Goal: Information Seeking & Learning: Learn about a topic

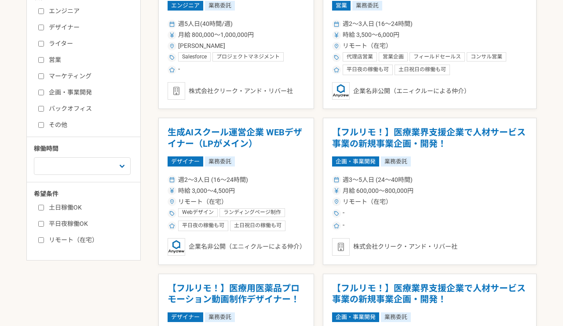
scroll to position [280, 0]
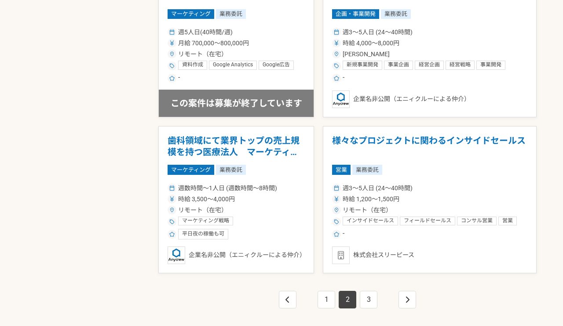
scroll to position [1516, 0]
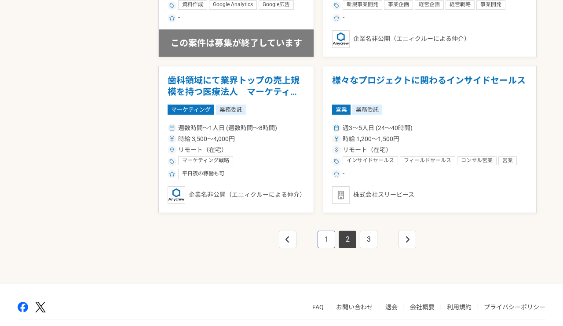
click at [328, 236] on link "1" at bounding box center [326, 240] width 18 height 18
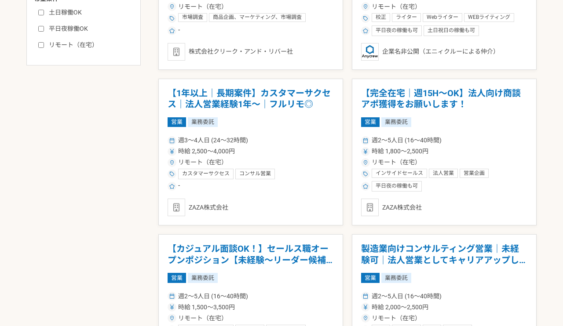
scroll to position [414, 0]
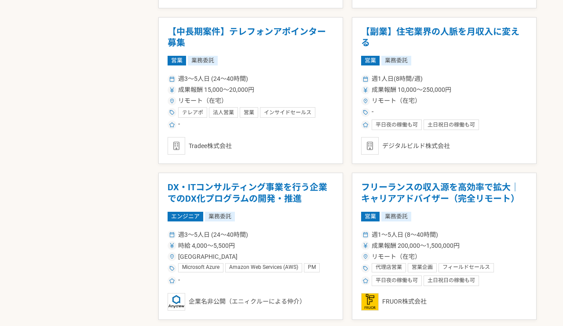
scroll to position [1258, 0]
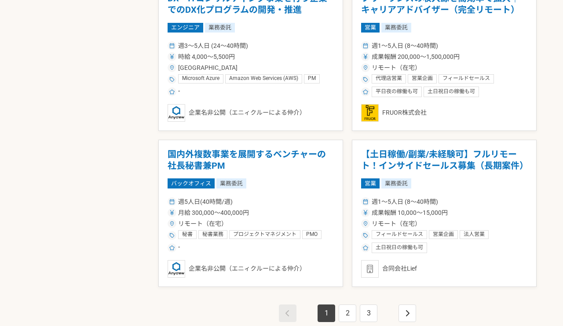
scroll to position [1447, 0]
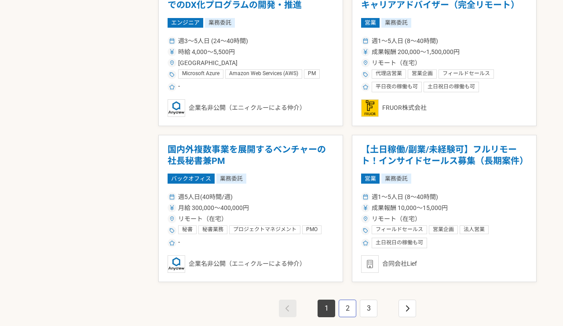
click at [345, 309] on link "2" at bounding box center [347, 309] width 18 height 18
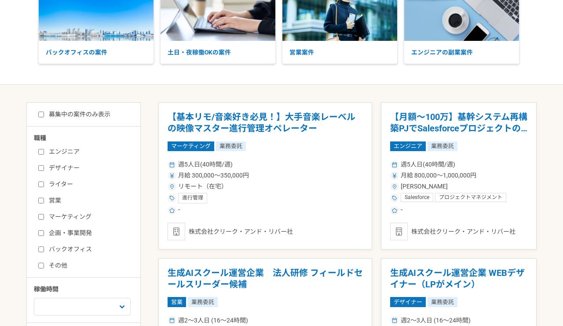
scroll to position [84, 0]
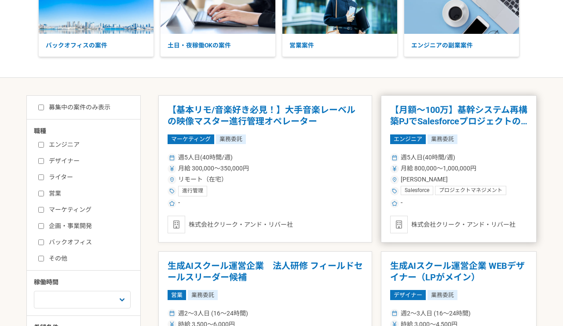
click at [532, 170] on article "【月額～100万】基幹システム再構築PJでSalesforceプロジェクトのPM エンジニア 業務委託 週5人日(40時間/週) 月給 800,000〜1,0…" at bounding box center [459, 168] width 156 height 147
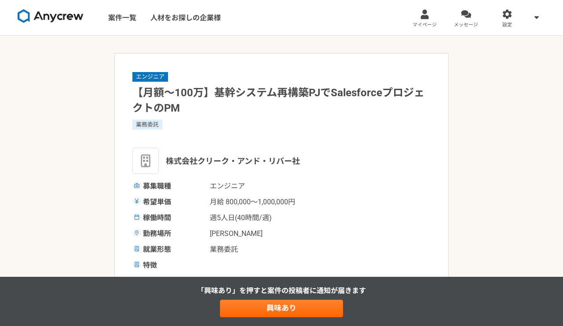
scroll to position [2, 0]
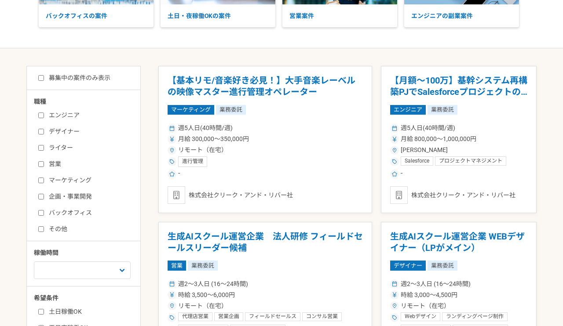
scroll to position [147, 0]
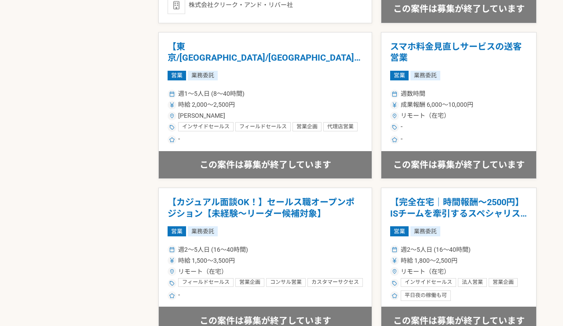
scroll to position [927, 0]
click at [116, 168] on div "募集中の案件のみ表示 職種 エンジニア デザイナー ライター 営業 マーケティング 企画・事業開発 バックオフィス その他 稼働時間 週1人日（8時間）以下 …" at bounding box center [281, 62] width 510 height 1620
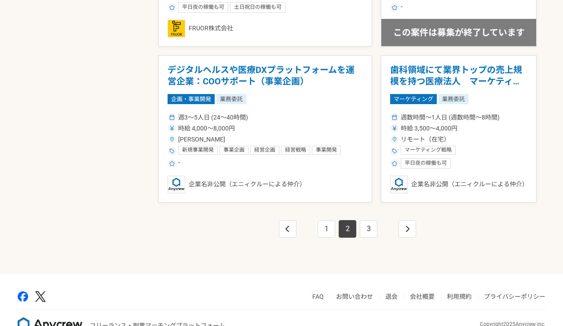
scroll to position [1528, 0]
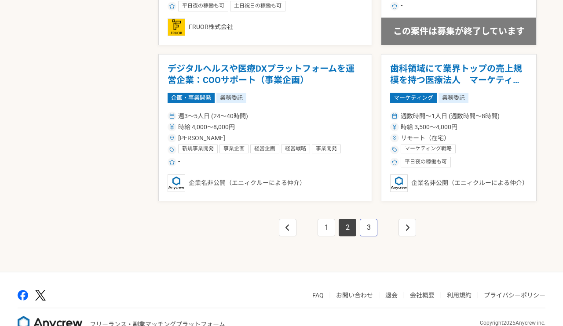
click at [369, 224] on link "3" at bounding box center [369, 228] width 18 height 18
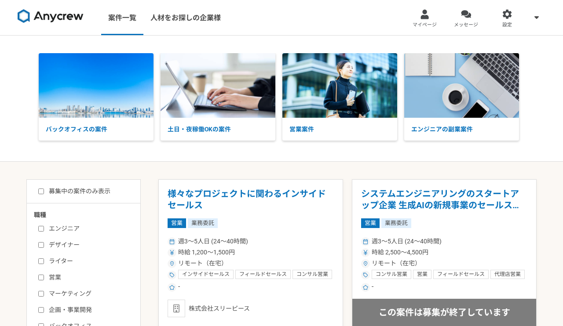
click at [266, 16] on nav "案件一覧 人材をお探しの企業様 マイページ メッセージ 設定" at bounding box center [281, 17] width 563 height 35
